Goal: Register for event/course: Register for event/course

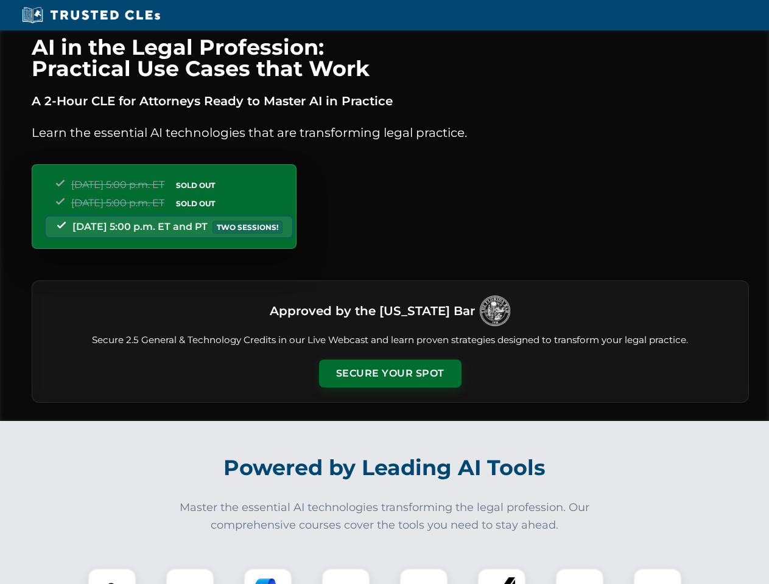
click at [389, 374] on button "Secure Your Spot" at bounding box center [390, 374] width 142 height 28
click at [112, 576] on img at bounding box center [111, 592] width 35 height 35
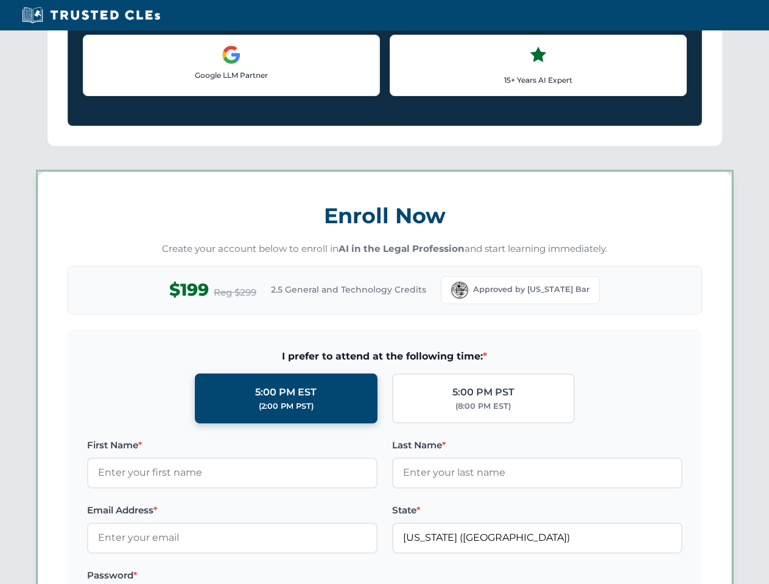
click at [268, 576] on label "Password *" at bounding box center [232, 575] width 290 height 15
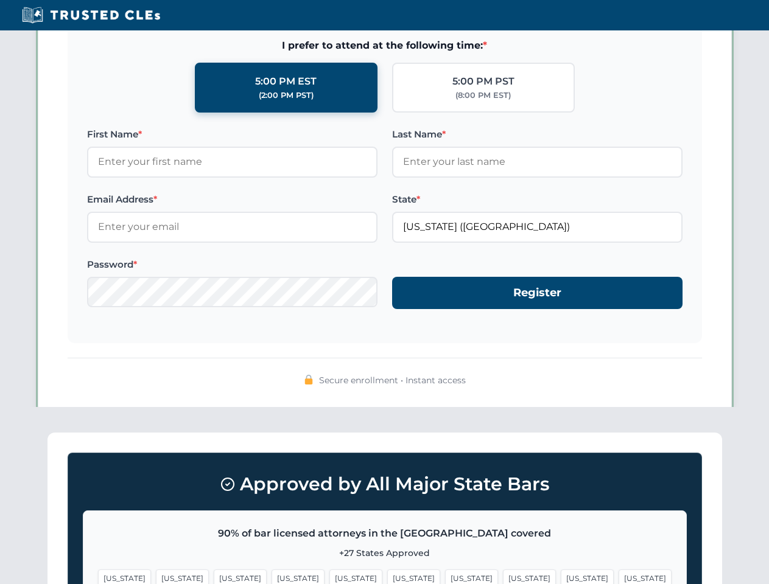
click at [560, 576] on span "[US_STATE]" at bounding box center [586, 579] width 53 height 18
